Goal: Transaction & Acquisition: Book appointment/travel/reservation

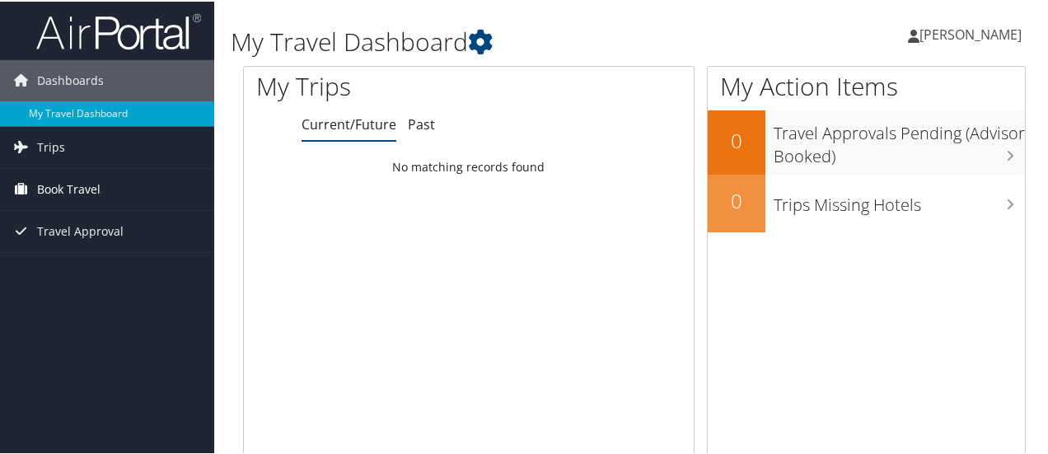
click at [62, 188] on span "Book Travel" at bounding box center [68, 187] width 63 height 41
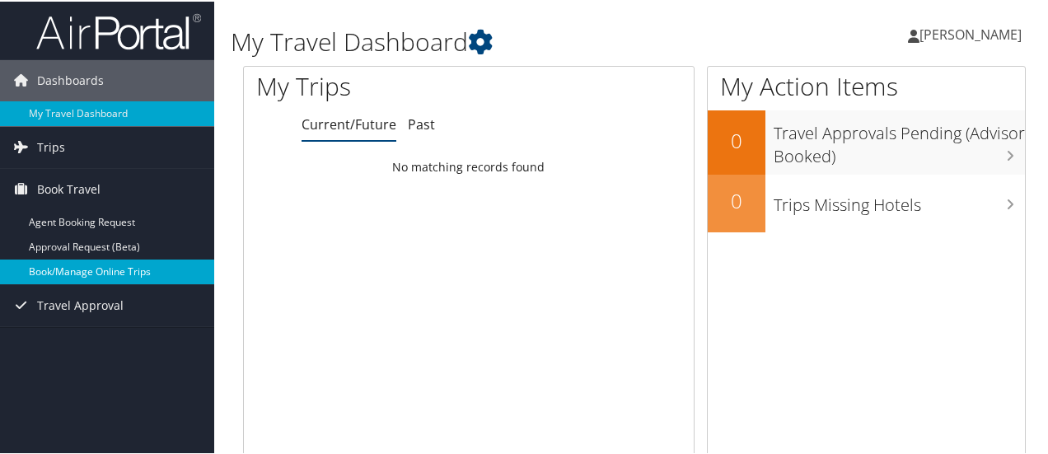
click at [69, 266] on link "Book/Manage Online Trips" at bounding box center [107, 270] width 214 height 25
